Goal: Task Accomplishment & Management: Complete application form

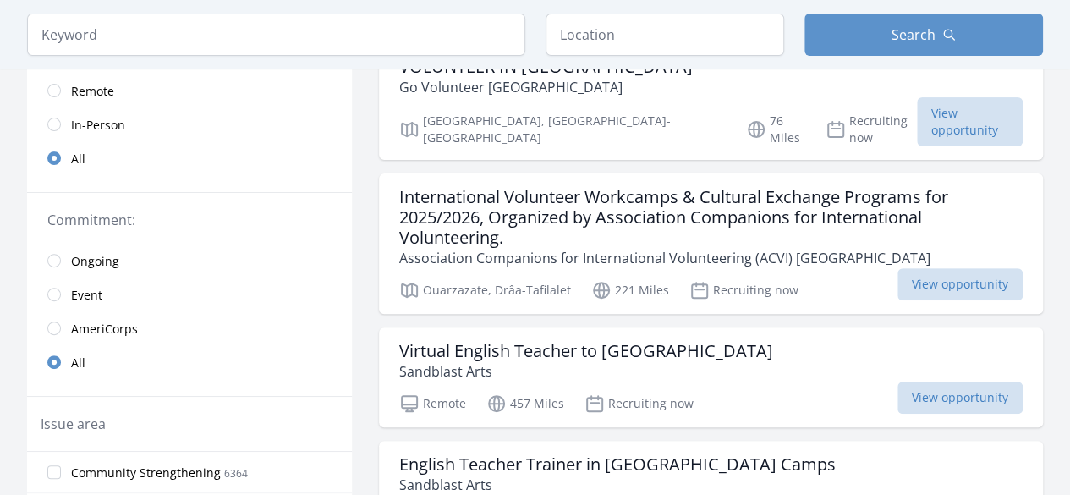
scroll to position [173, 0]
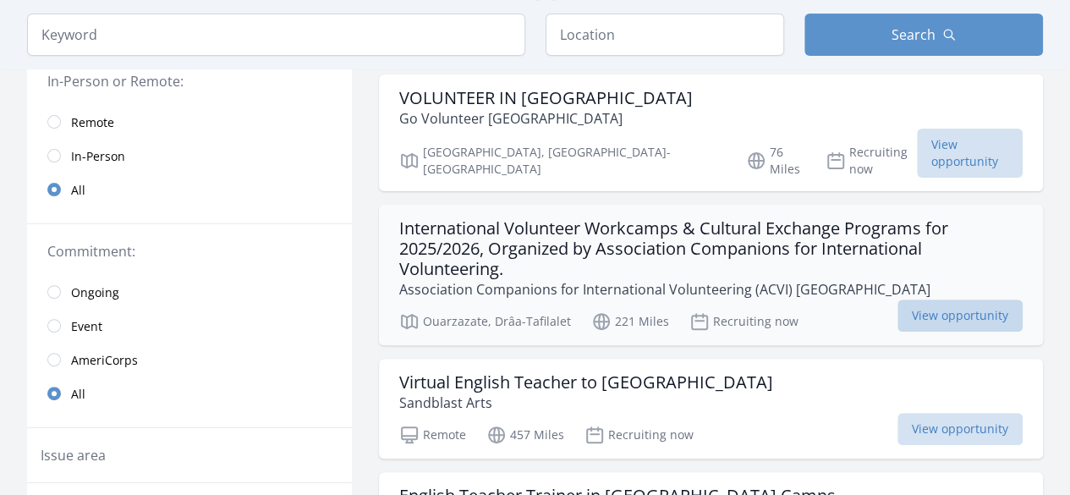
click at [957, 299] on span "View opportunity" at bounding box center [959, 315] width 125 height 32
click at [477, 119] on p "Go Volunteer [GEOGRAPHIC_DATA]" at bounding box center [546, 118] width 294 height 20
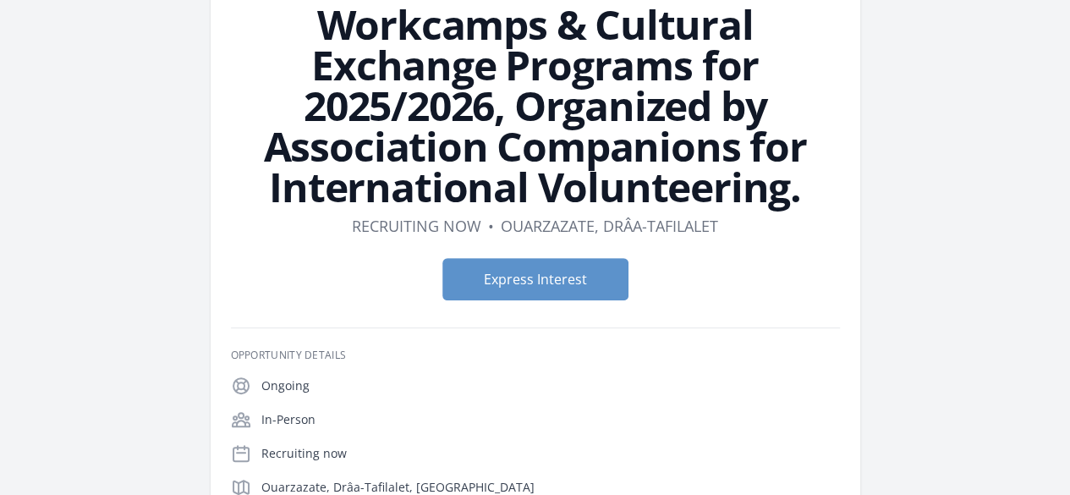
scroll to position [159, 0]
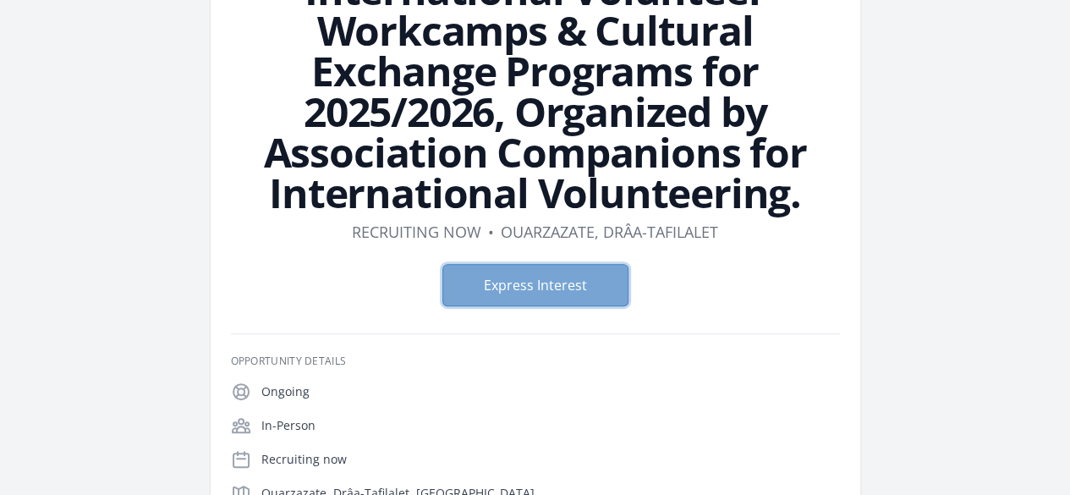
click at [551, 264] on button "Express Interest" at bounding box center [535, 285] width 186 height 42
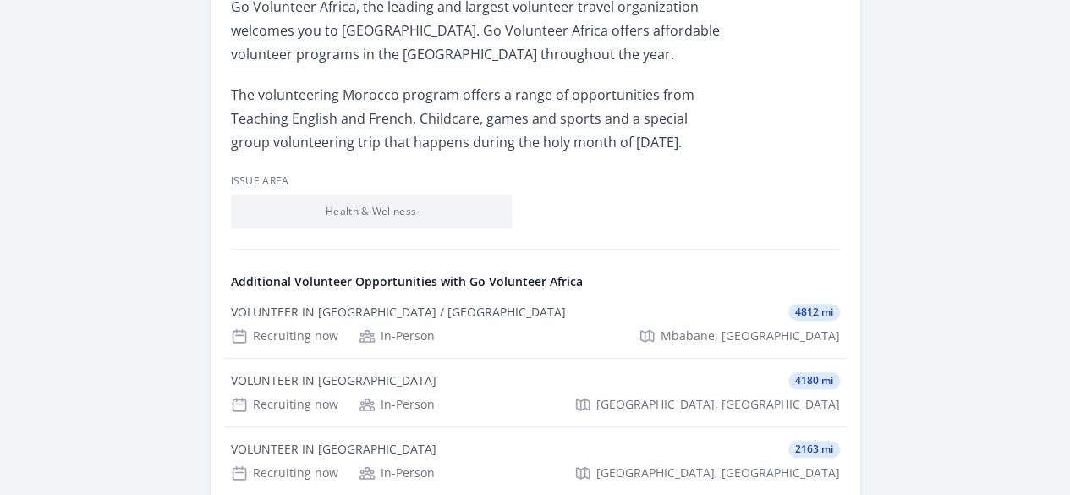
scroll to position [603, 0]
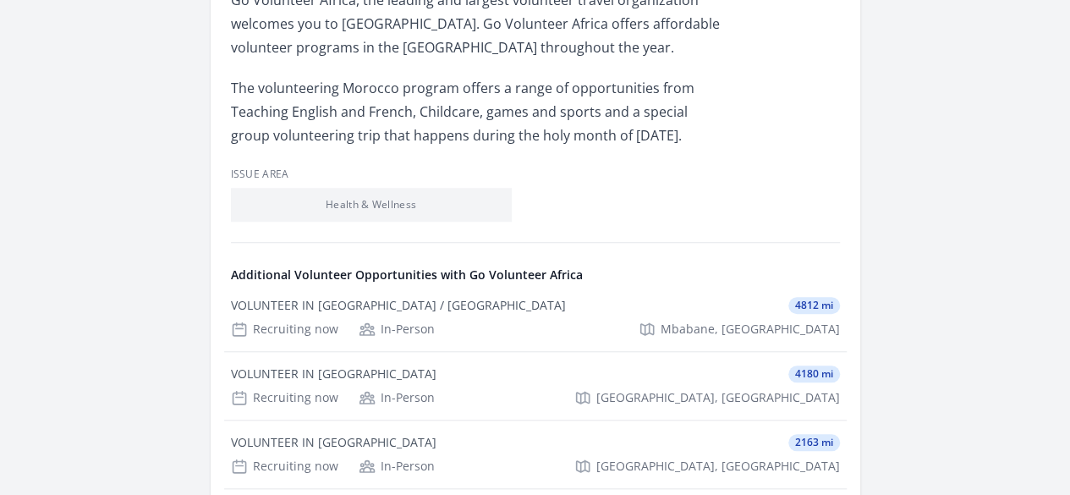
click at [0, 0] on link "See more volunteer opportunities and learn more about Go Volunteer Africa" at bounding box center [0, 0] width 0 height 0
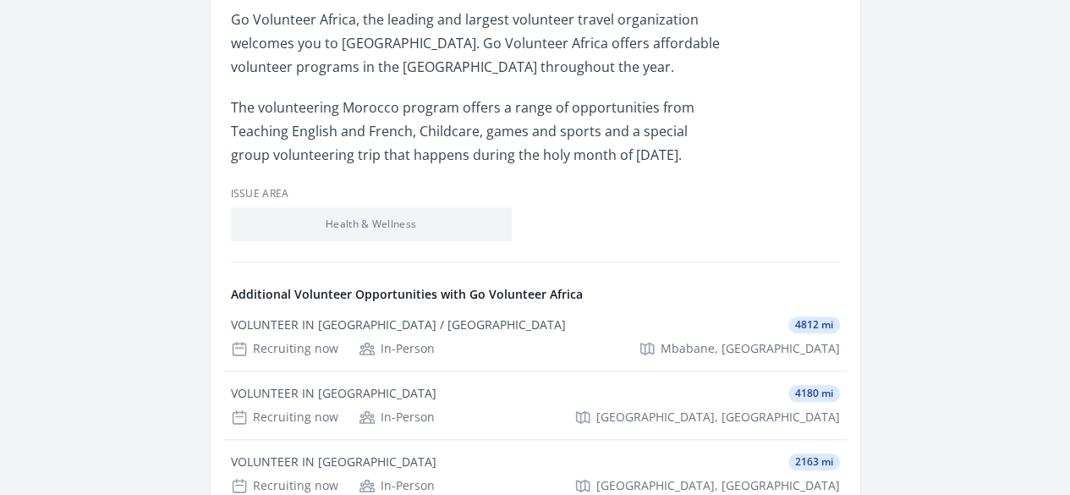
scroll to position [453, 0]
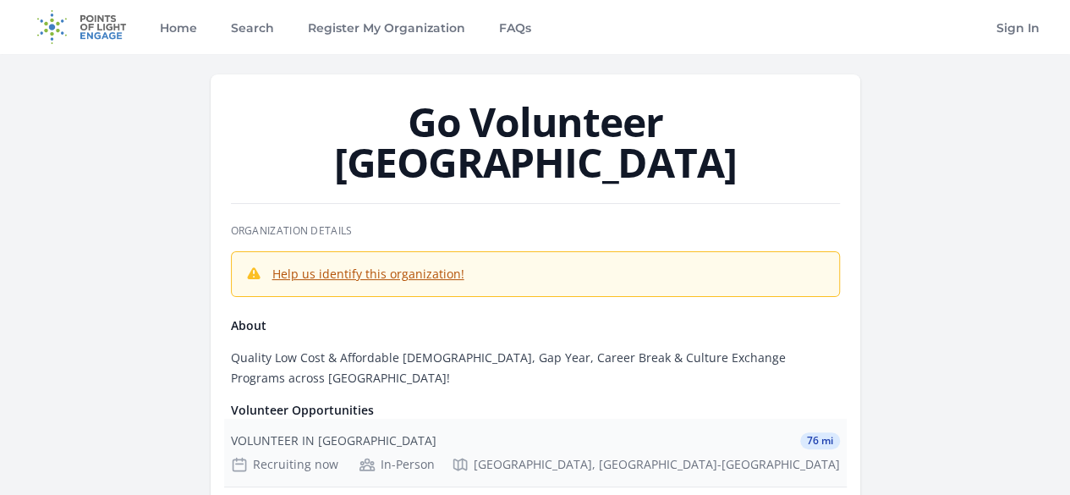
click at [519, 419] on div "VOLUNTEER IN MOROCCO 76 mi Recruiting now In-Person Rabat, Rabat-Salé-Kénitra" at bounding box center [535, 453] width 623 height 68
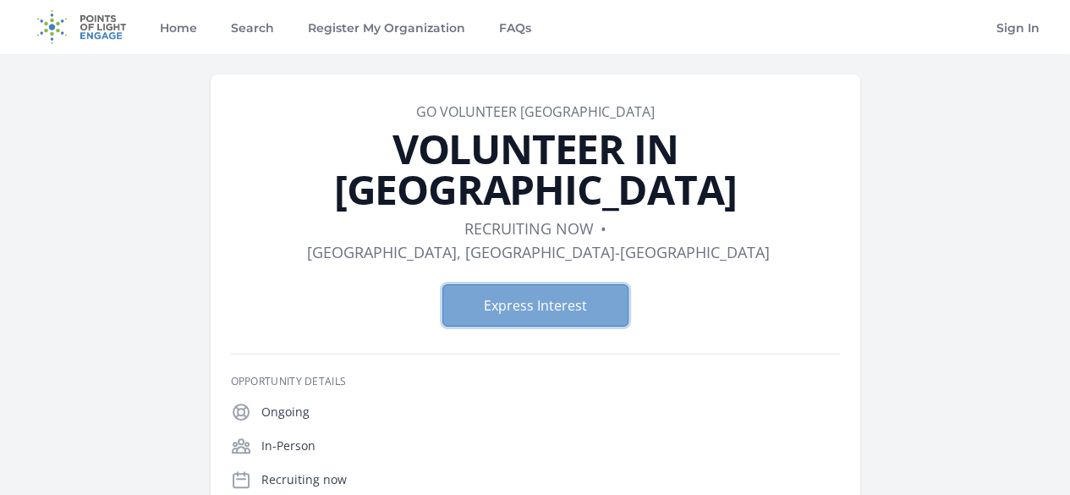
click at [580, 284] on button "Express Interest" at bounding box center [535, 305] width 186 height 42
